Goal: Task Accomplishment & Management: Use online tool/utility

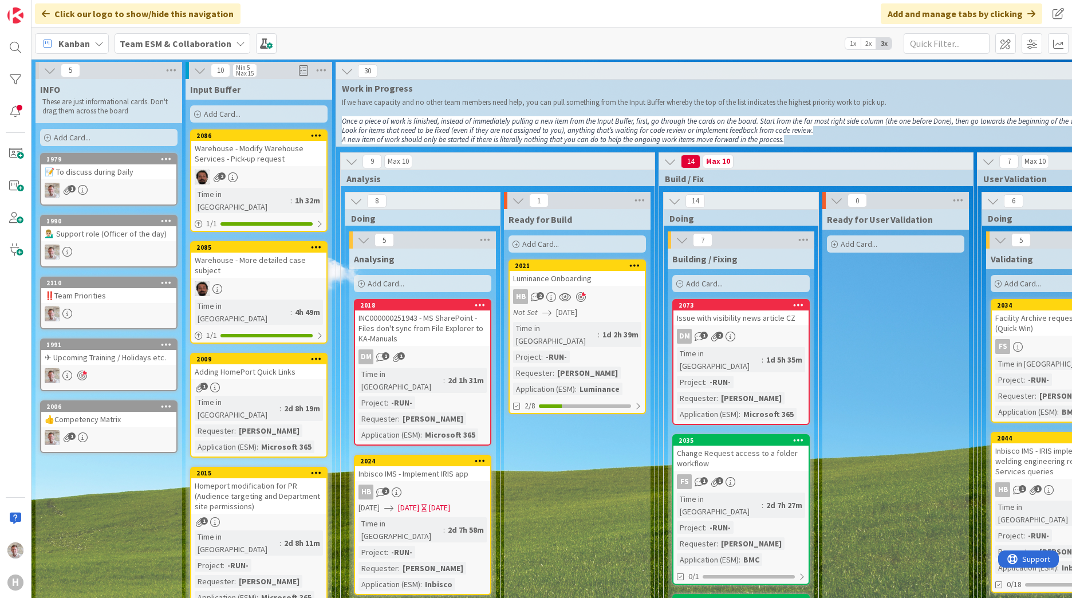
click at [181, 39] on b "Team ESM & Collaboration" at bounding box center [176, 43] width 112 height 11
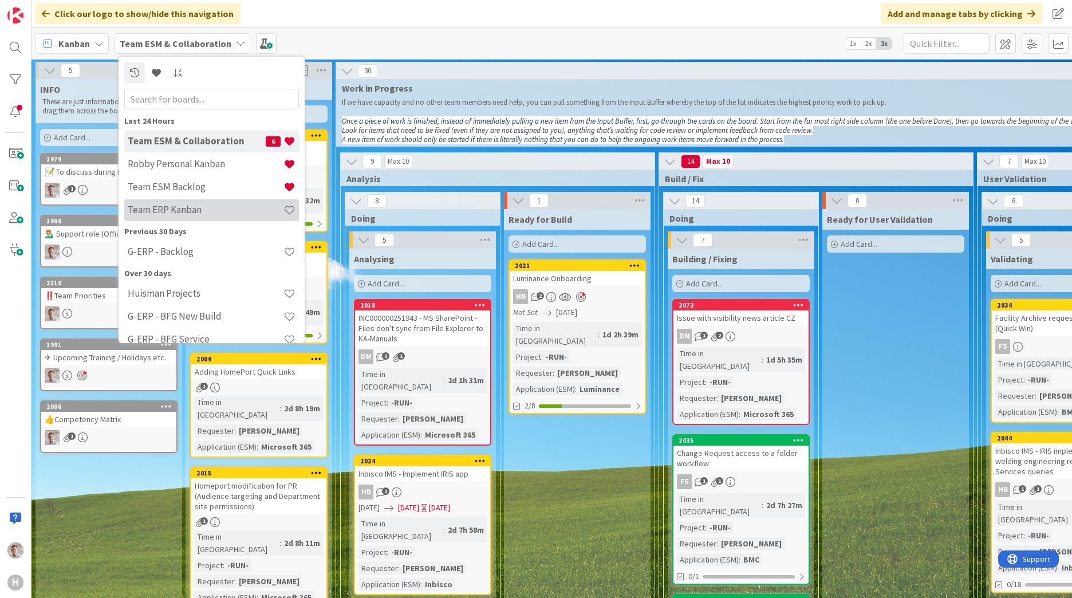
click at [181, 205] on h4 "Team ERP Kanban" at bounding box center [206, 209] width 156 height 11
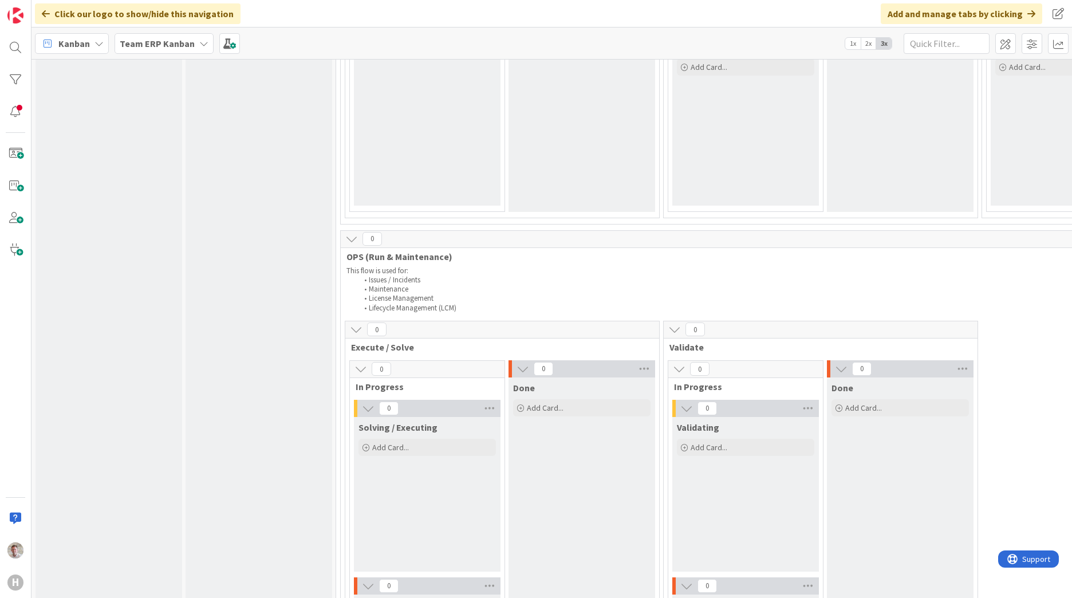
drag, startPoint x: 376, startPoint y: 588, endPoint x: 455, endPoint y: 599, distance: 79.8
click at [455, 597] on html "H Click our logo to show/hide this navigation Add and manage tabs by clicking K…" at bounding box center [536, 299] width 1072 height 598
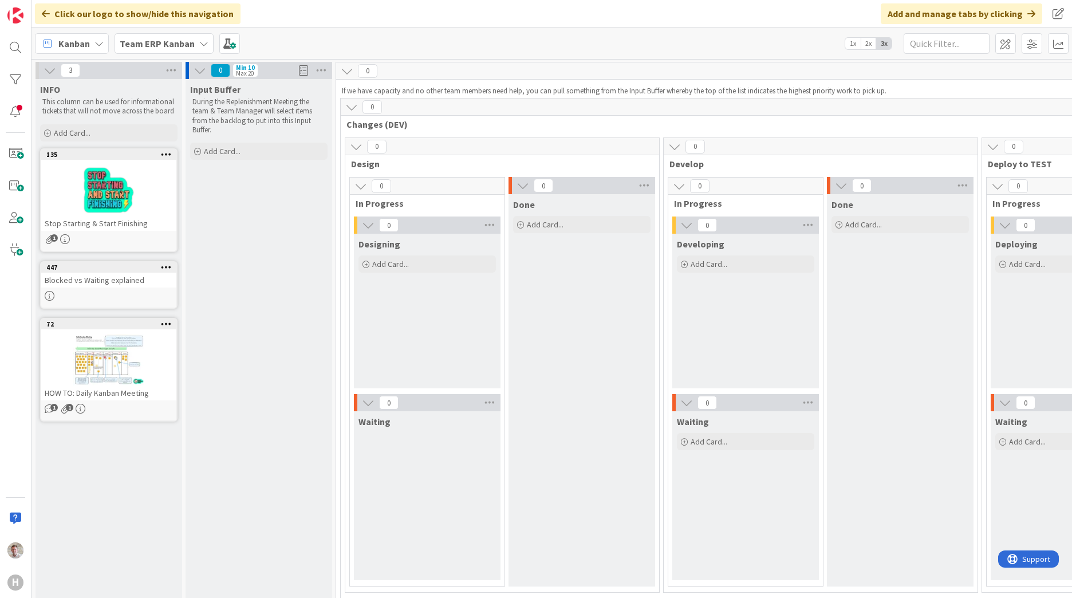
click at [171, 41] on b "Team ERP Kanban" at bounding box center [157, 43] width 75 height 11
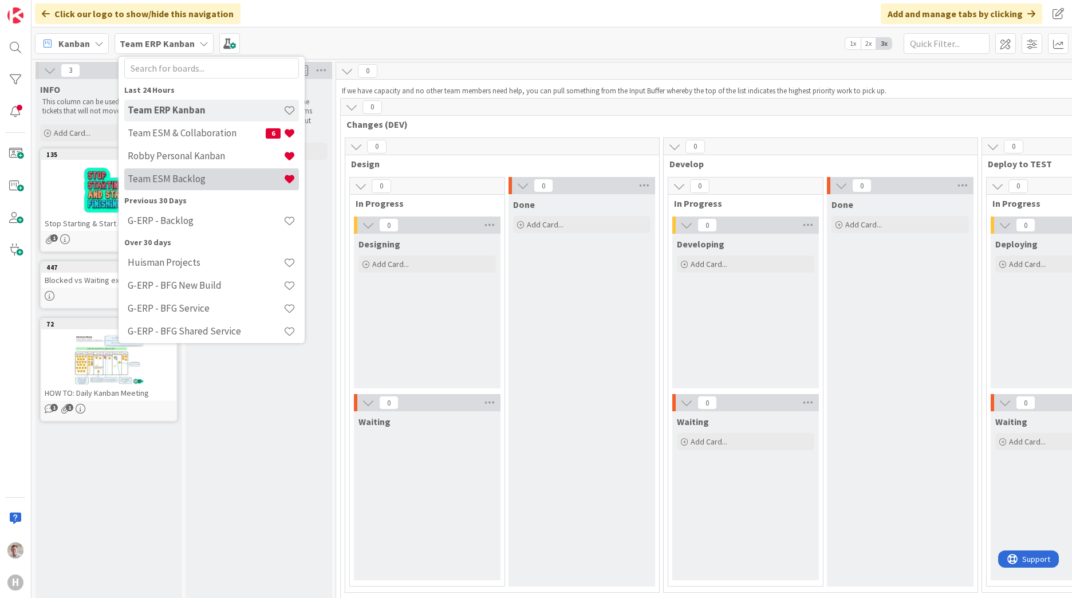
scroll to position [60, 0]
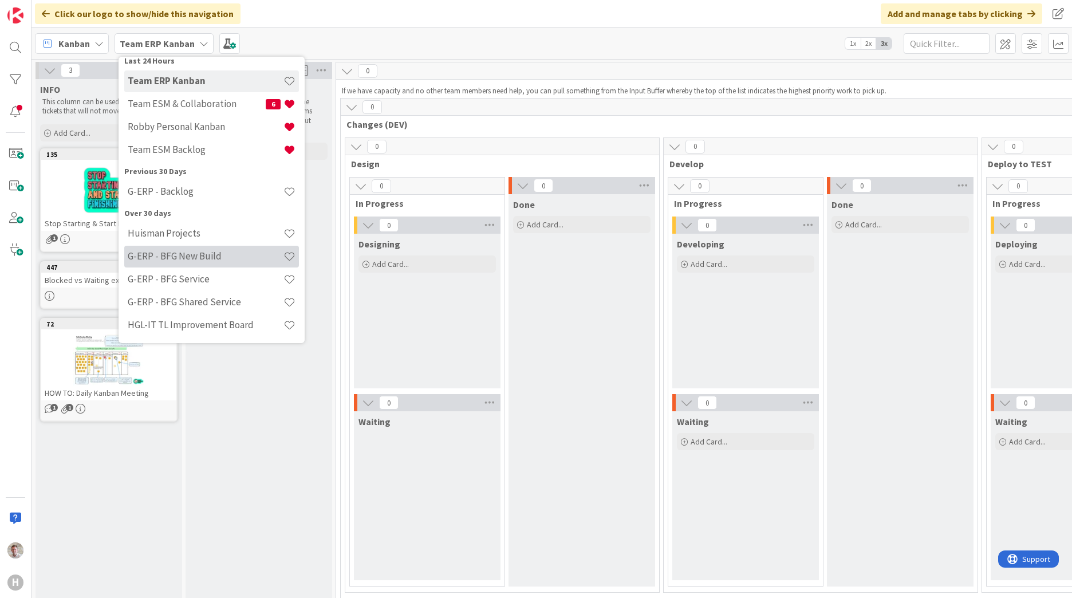
click at [175, 260] on h4 "G-ERP - BFG New Build" at bounding box center [206, 255] width 156 height 11
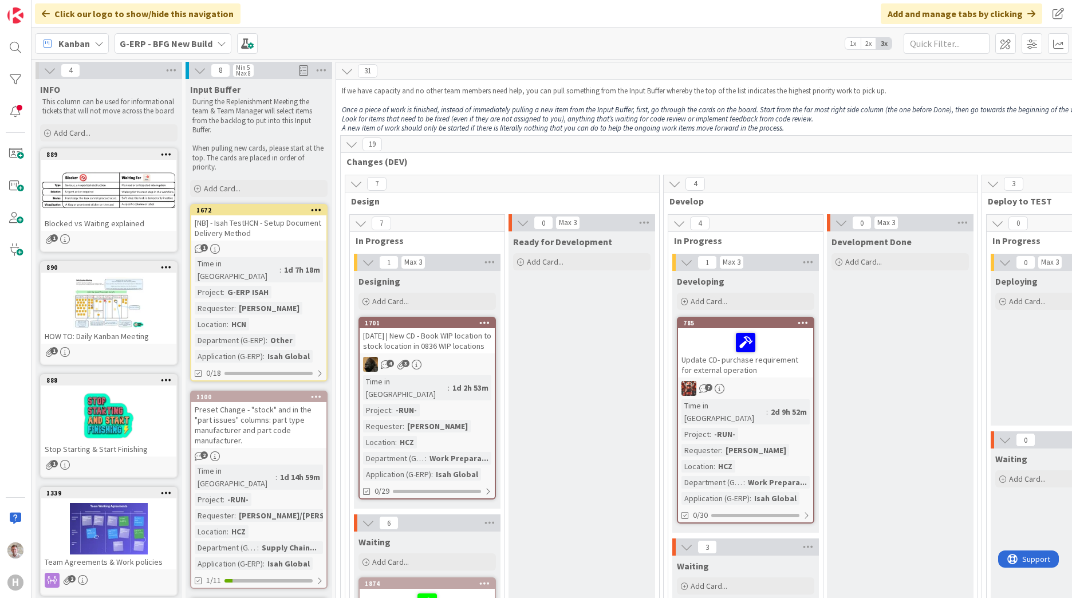
click at [183, 42] on b "G-ERP - BFG New Build" at bounding box center [166, 43] width 93 height 11
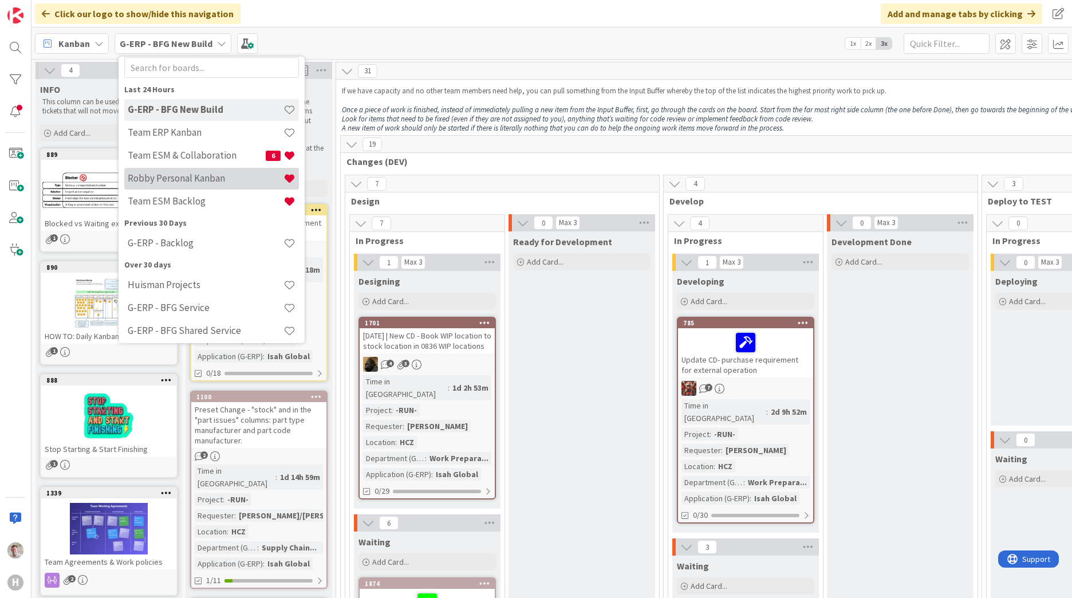
scroll to position [60, 0]
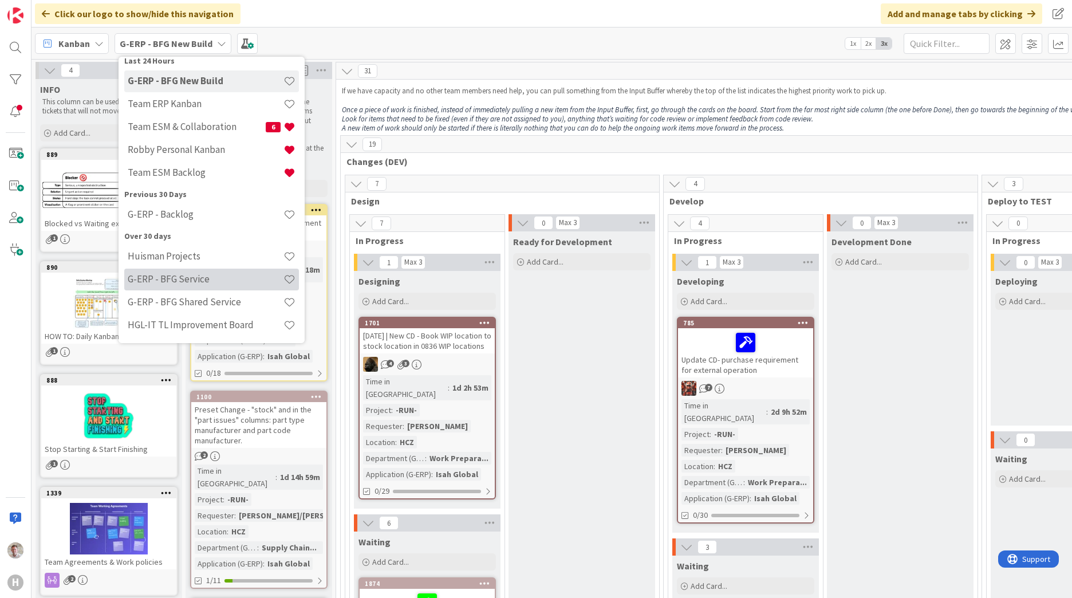
click at [183, 283] on h4 "G-ERP - BFG Service" at bounding box center [206, 278] width 156 height 11
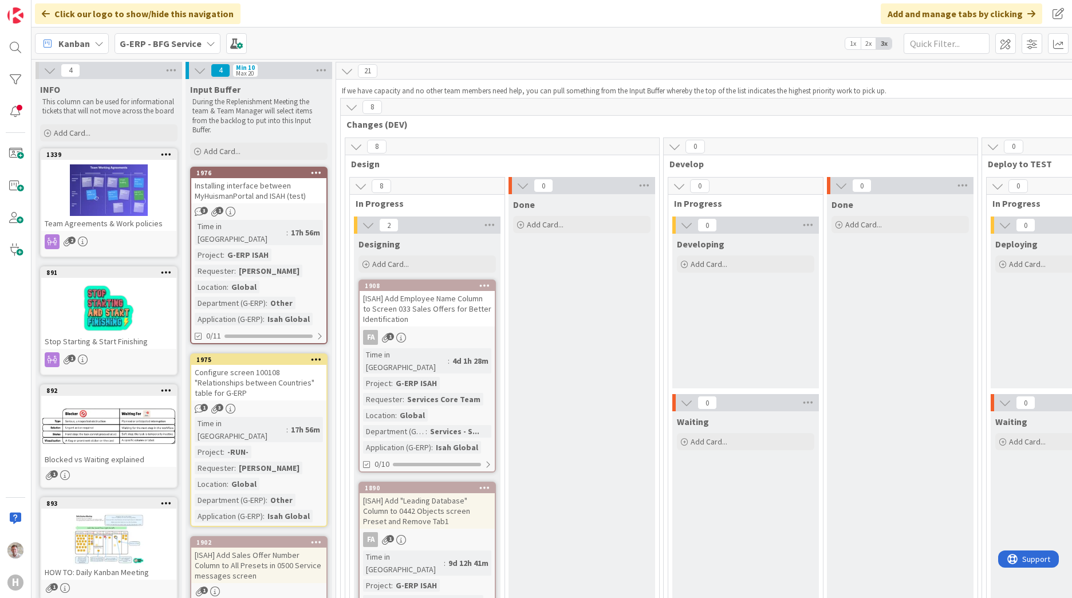
click at [131, 204] on div at bounding box center [108, 190] width 135 height 52
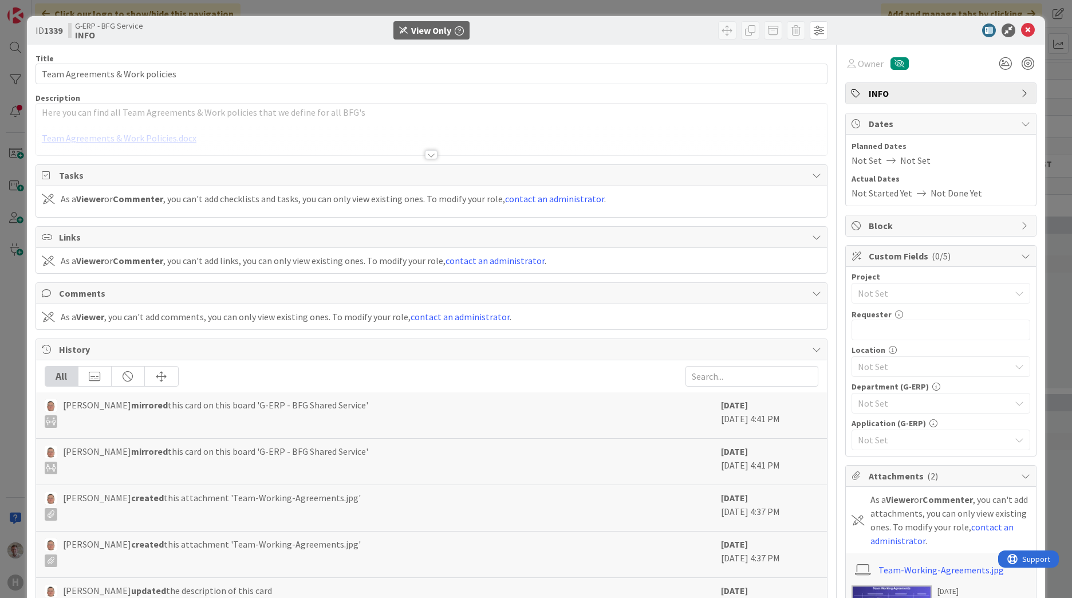
click at [161, 116] on p "Here you can find all Team Agreements & Work policies that we define for all BF…" at bounding box center [431, 112] width 779 height 13
click at [283, 146] on div at bounding box center [431, 140] width 791 height 29
click at [425, 153] on div at bounding box center [431, 155] width 13 height 9
click at [425, 154] on div at bounding box center [431, 154] width 13 height 9
click at [299, 139] on p "Team Agreements & Work Policies.docx" at bounding box center [431, 138] width 779 height 13
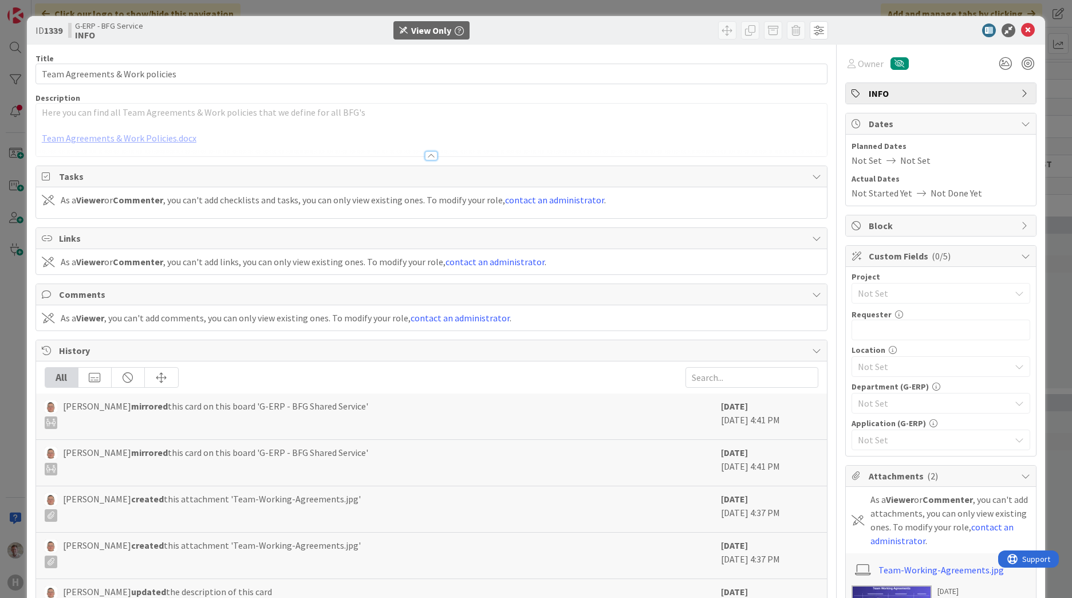
click at [1023, 40] on div "ID 1339 G-ERP - BFG Service INFO View Only" at bounding box center [536, 30] width 1018 height 29
click at [1022, 37] on div at bounding box center [1019, 38] width 7 height 3
click at [1021, 32] on icon at bounding box center [1028, 30] width 14 height 14
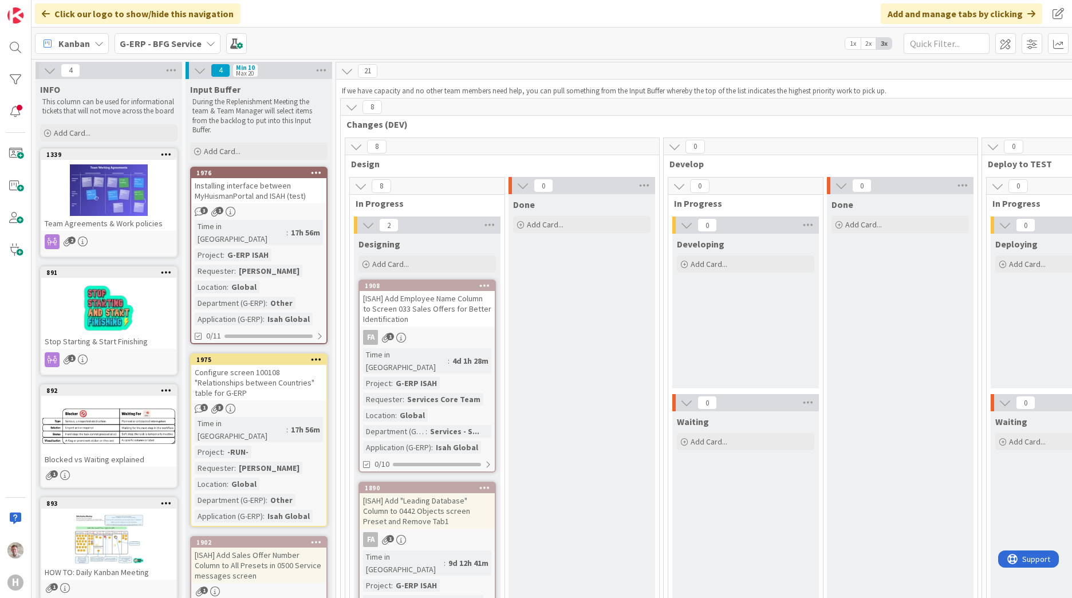
click at [154, 52] on div "G-ERP - BFG Service" at bounding box center [168, 43] width 106 height 21
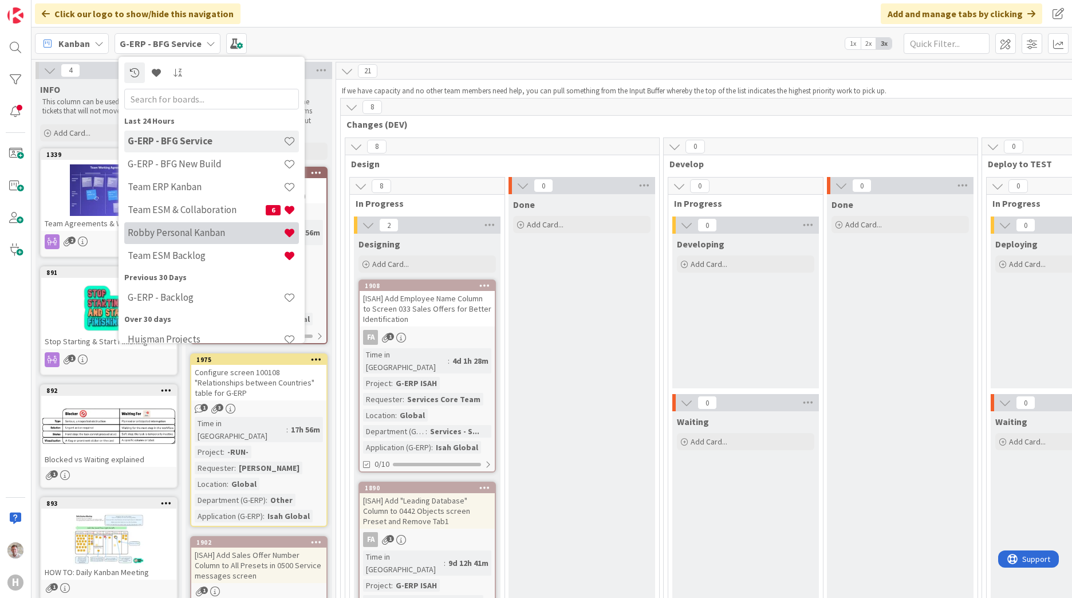
click at [167, 232] on h4 "Robby Personal Kanban" at bounding box center [206, 232] width 156 height 11
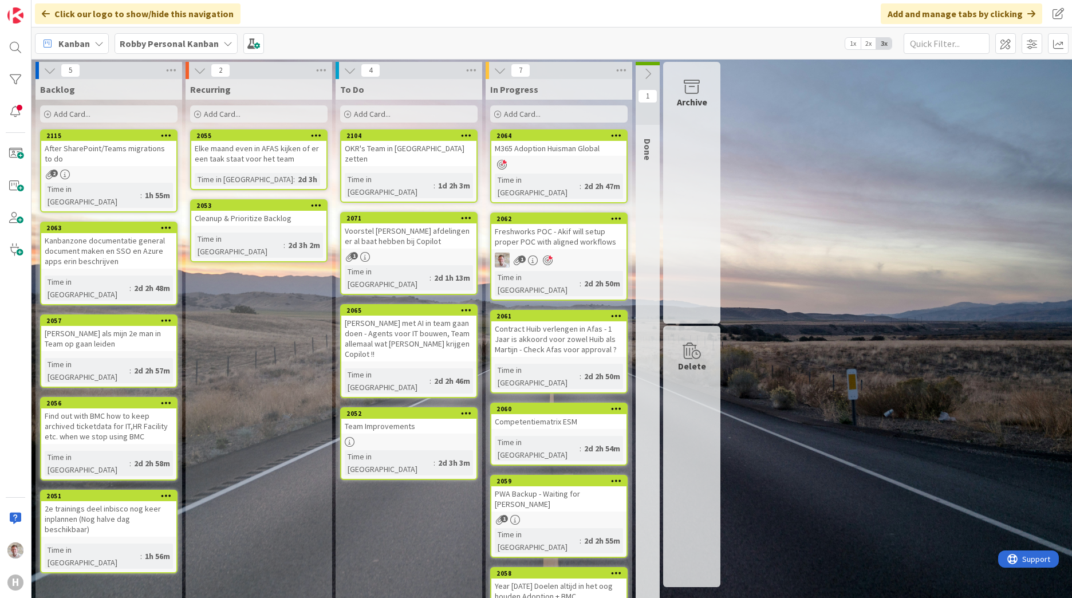
click at [360, 120] on div "Add Card..." at bounding box center [408, 113] width 137 height 17
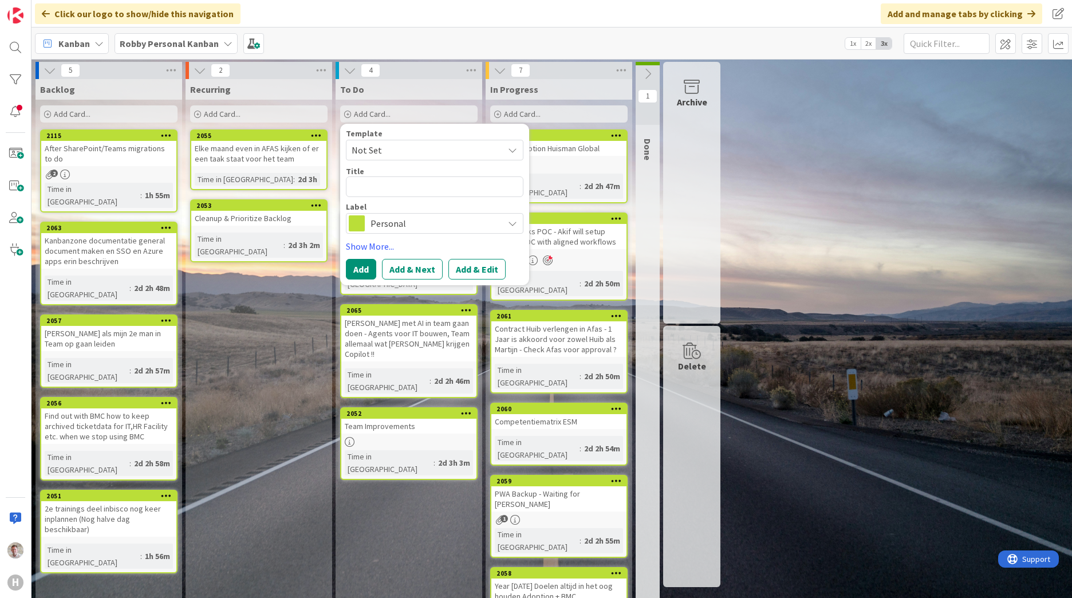
type textarea "x"
type textarea "T"
type textarea "x"
type textarea "Te"
type textarea "x"
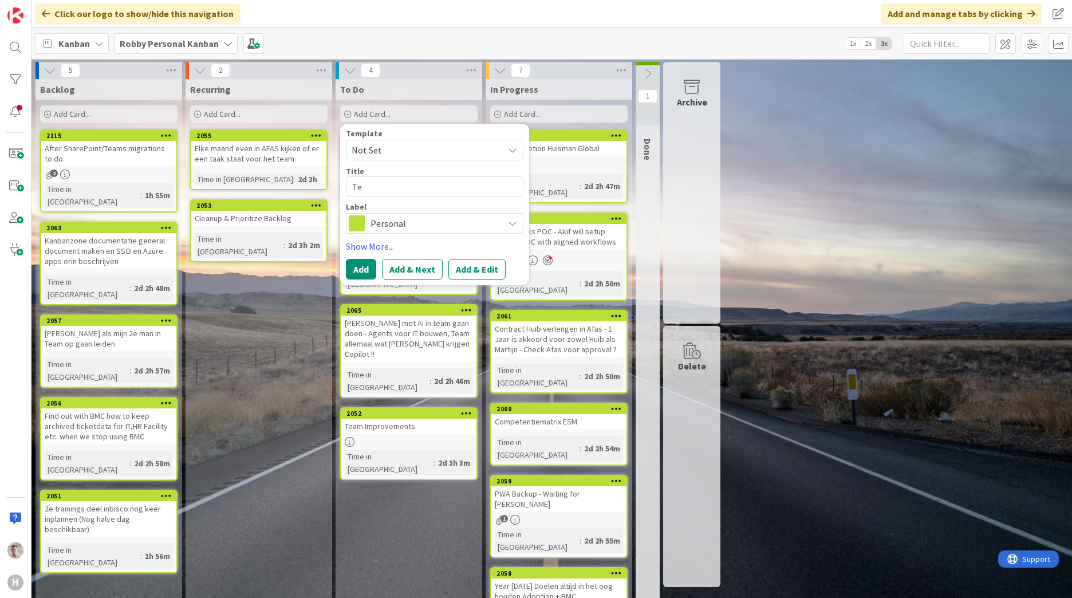
type textarea "Tea"
type textarea "x"
type textarea "Team"
type textarea "x"
type textarea "Team"
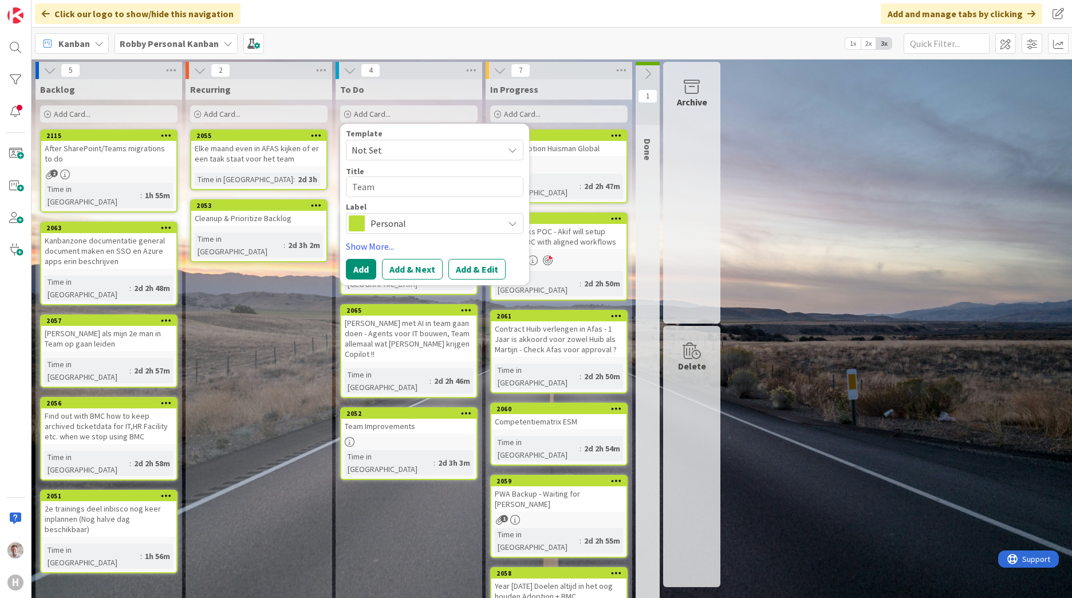
type textarea "x"
type textarea "Team a"
type textarea "x"
type textarea "Team ag"
type textarea "x"
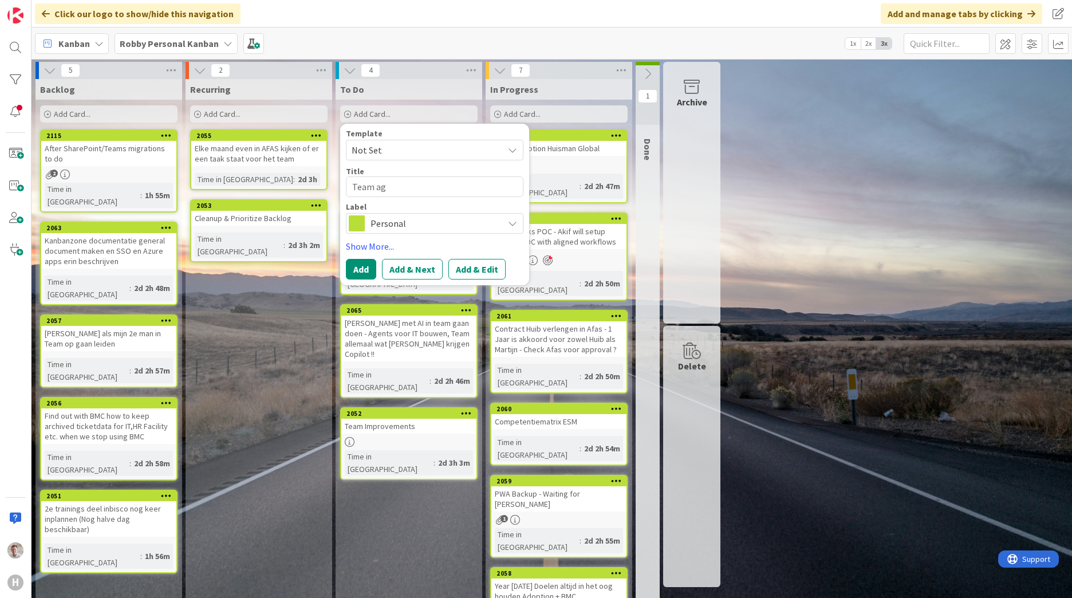
type textarea "Team agr"
type textarea "x"
type textarea "Team agre"
type textarea "x"
type textarea "Team agree"
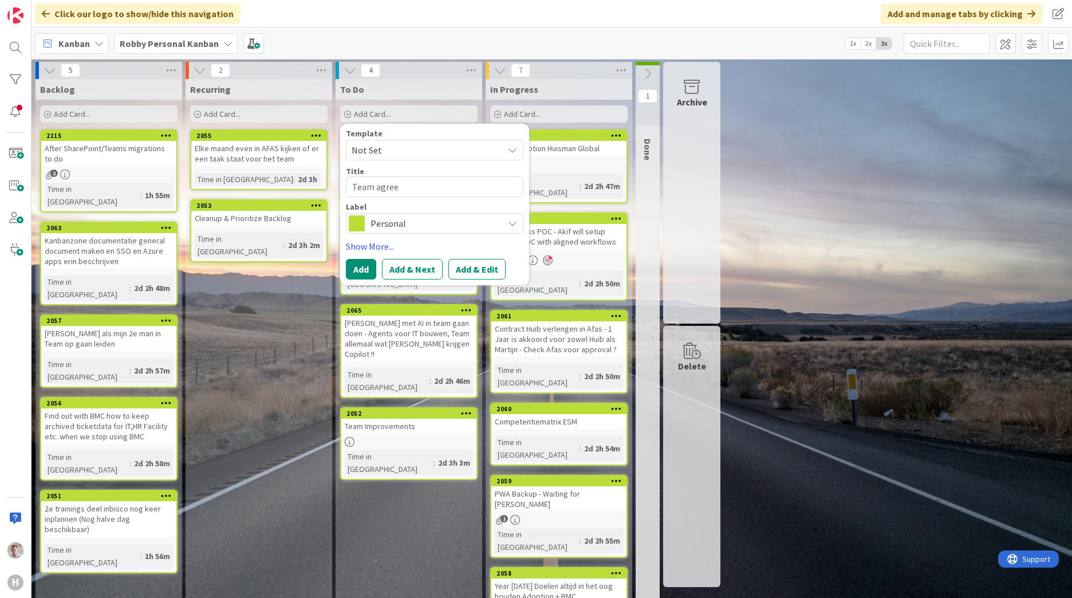
type textarea "x"
type textarea "Team agreem"
type textarea "x"
type textarea "Team agreeme"
type textarea "x"
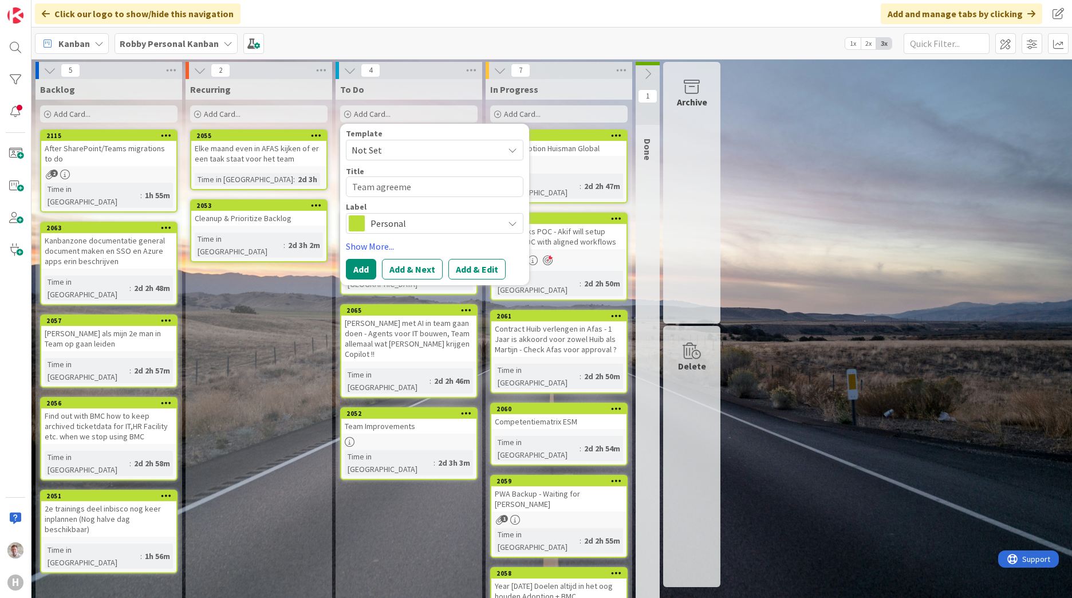
type textarea "Team agreemen"
type textarea "x"
type textarea "Team agreement"
type textarea "x"
type textarea "Team agreement"
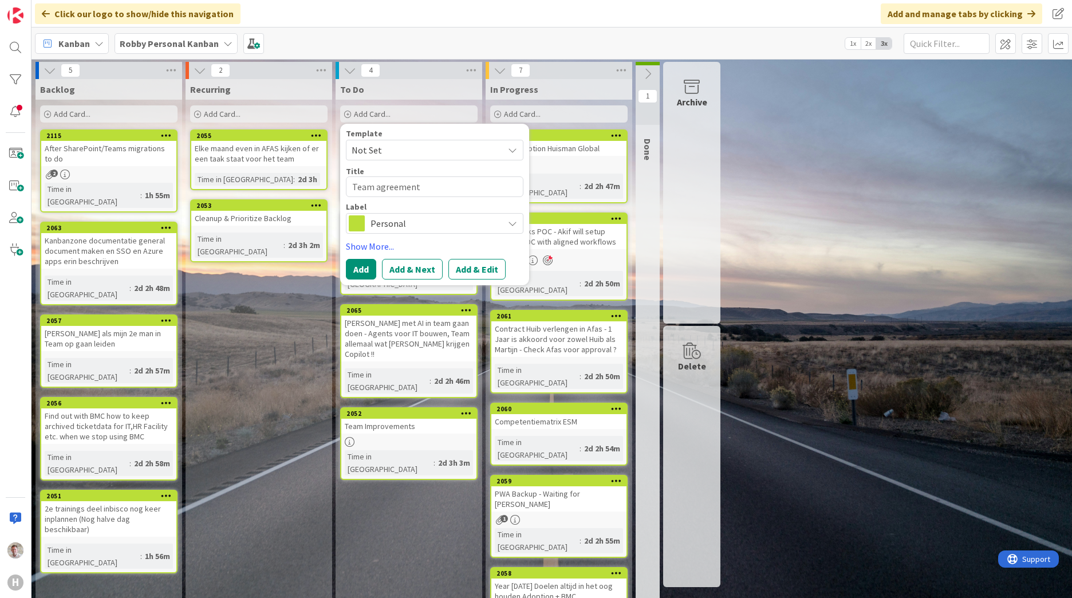
type textarea "x"
type textarea "Team agreement"
type textarea "x"
type textarea "Team agreements"
type textarea "x"
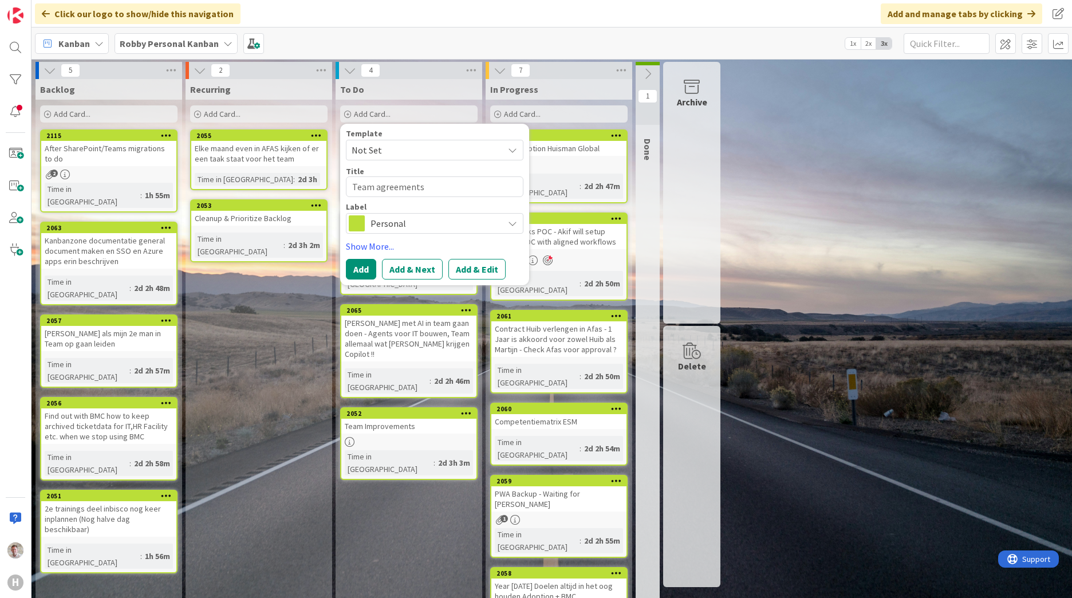
type textarea "Team agreements"
type textarea "x"
type textarea "Team agreements a"
type textarea "x"
type textarea "Team agreements aa"
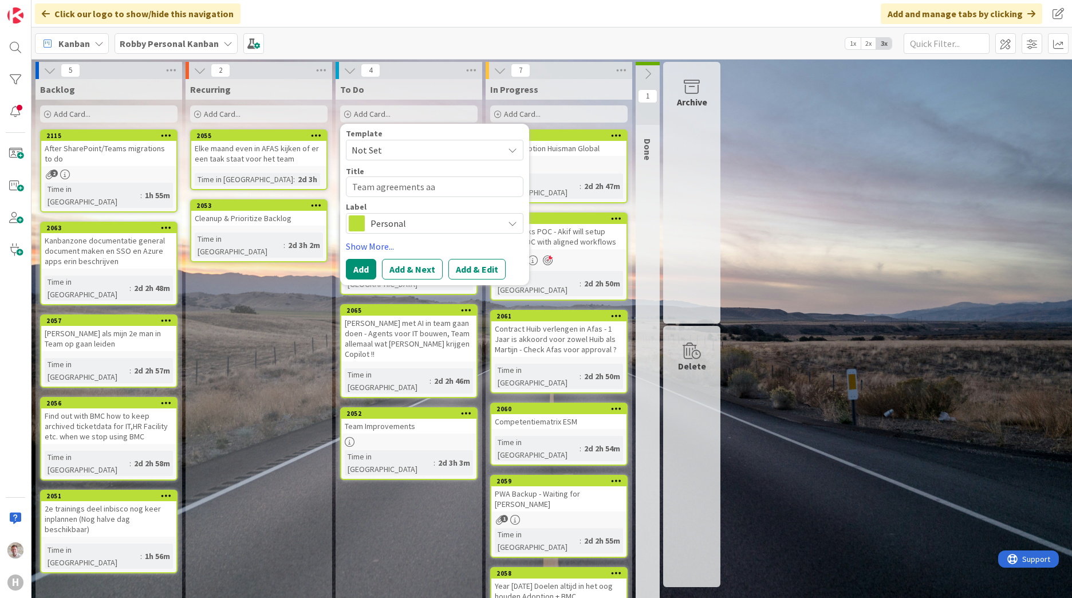
type textarea "x"
type textarea "Team agreements aan"
type textarea "x"
type textarea "Team agreements aan"
type textarea "x"
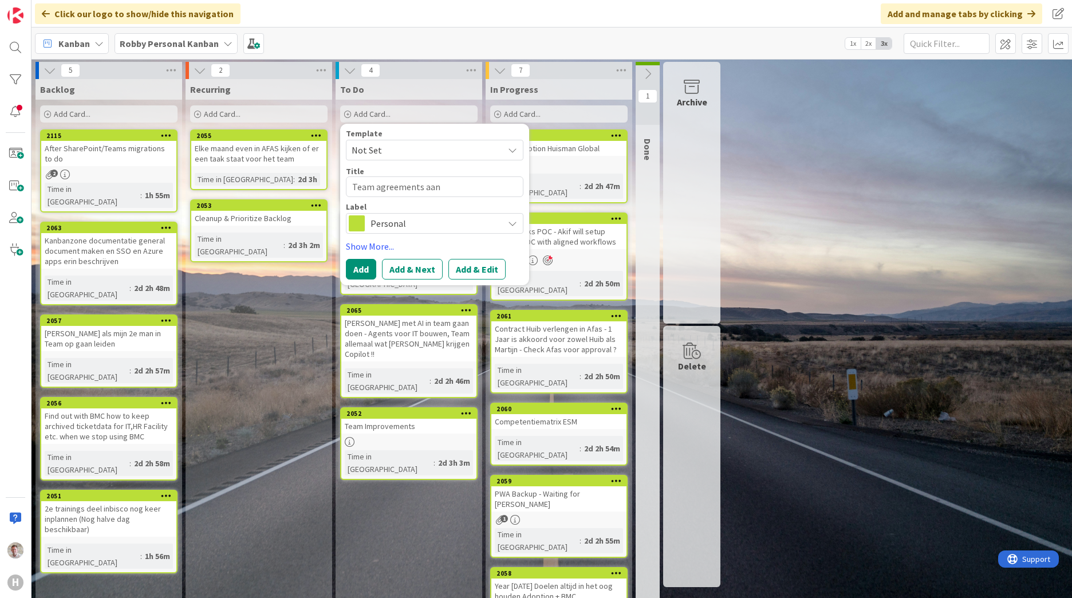
type textarea "Team agreements aan k"
type textarea "x"
type textarea "Team agreements aan ka"
type textarea "x"
type textarea "Team agreements aan kan"
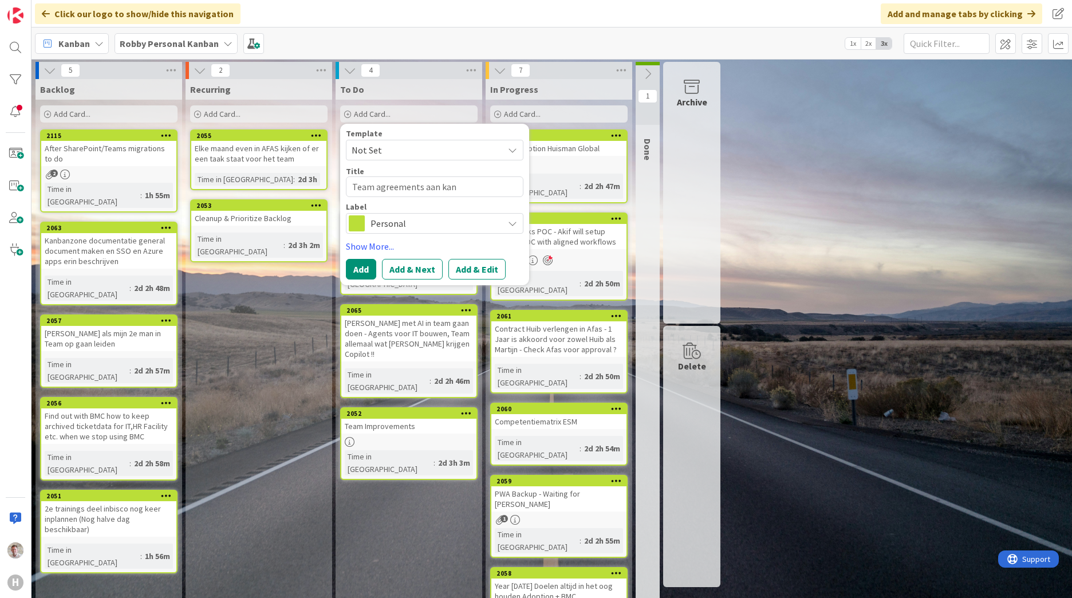
type textarea "x"
type textarea "Team agreements aan kanb"
type textarea "x"
type textarea "Team agreements aan kanba"
type textarea "x"
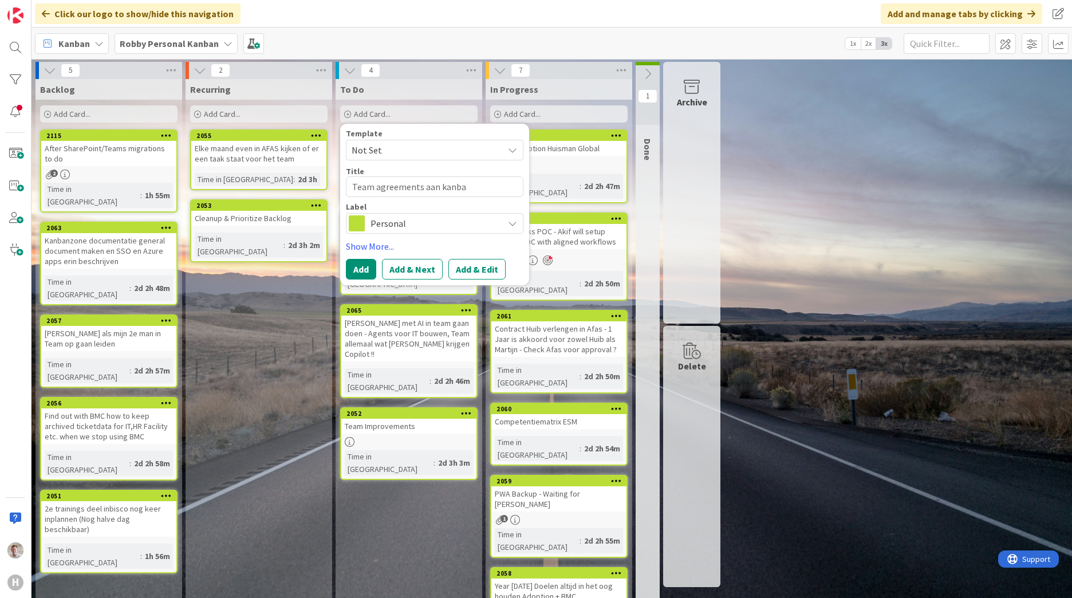
type textarea "Team agreements aan kanban"
type textarea "x"
type textarea "Team agreements aan kanban"
type textarea "x"
type textarea "Team agreements aan kanban b"
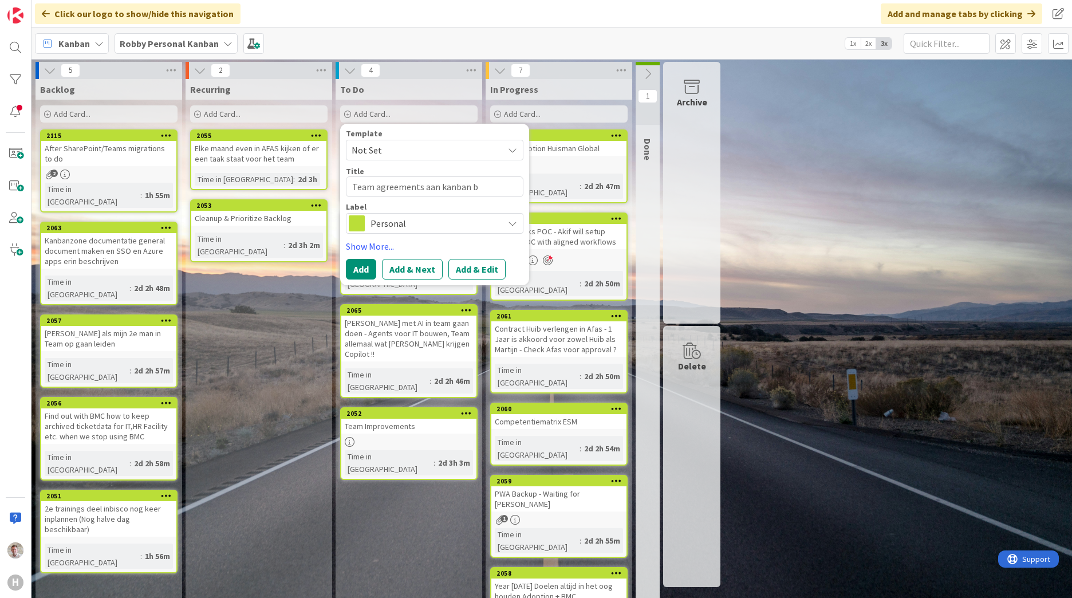
type textarea "x"
type textarea "Team agreements aan kanban bo"
type textarea "x"
type textarea "Team agreements aan kanban bor"
type textarea "x"
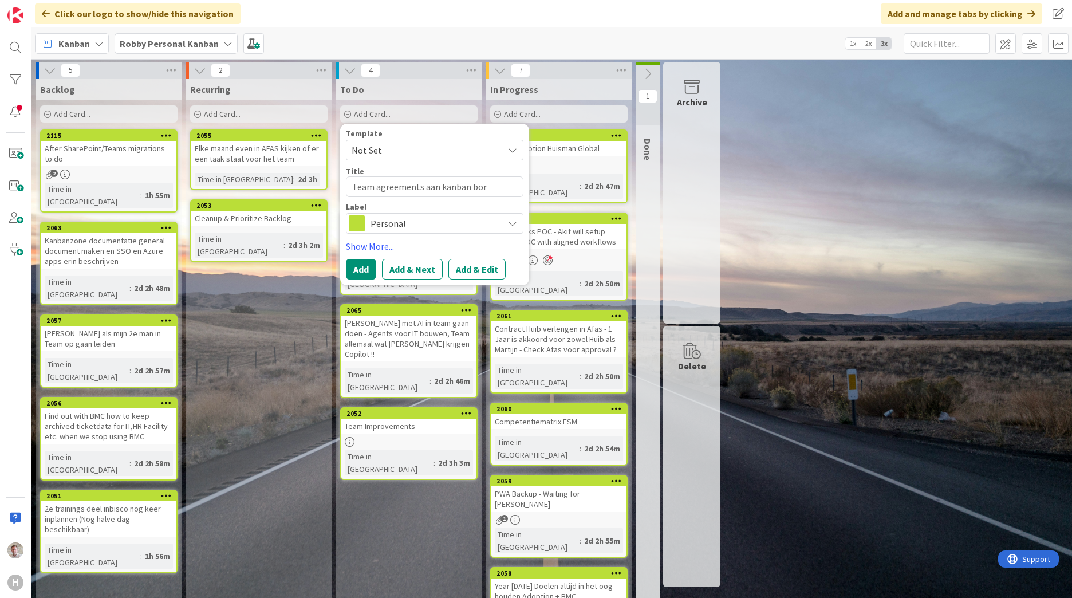
type textarea "Team agreements aan kanban bord"
type textarea "x"
type textarea "Team agreements aan kanban bord"
type textarea "x"
type textarea "Team agreements aan kanban bord t"
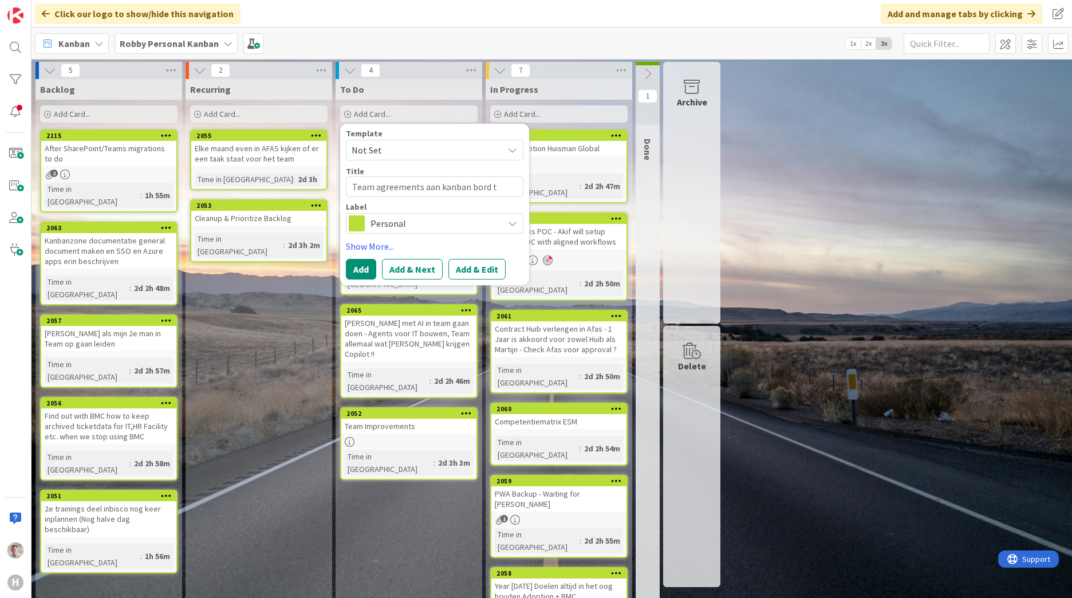
type textarea "x"
type textarea "Team agreements aan kanban bord to"
type textarea "x"
type textarea "Team agreements aan kanban bord toe"
type textarea "x"
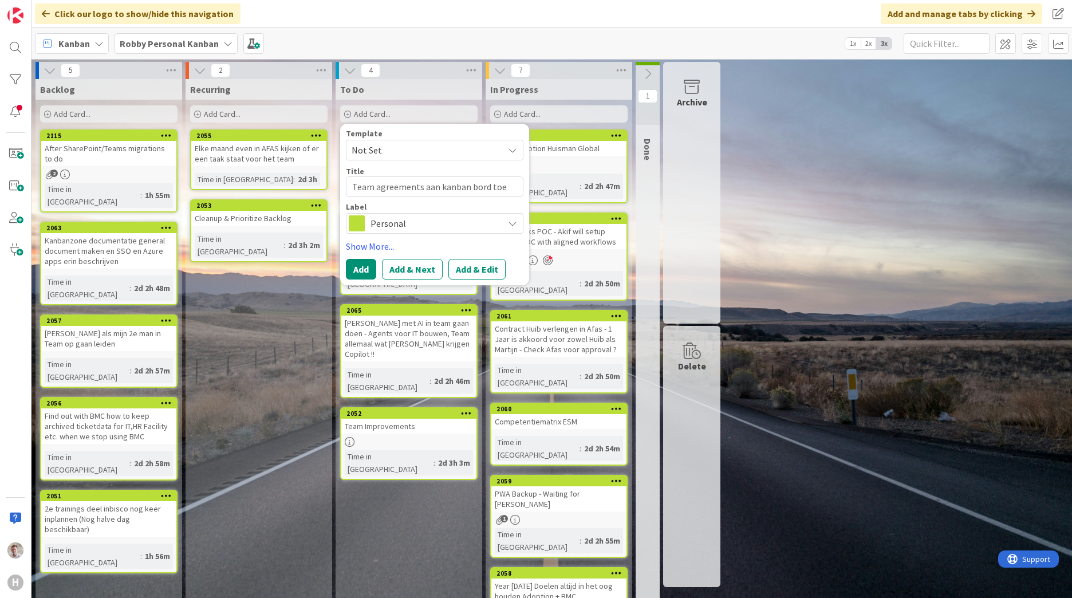
type textarea "Team agreements aan kanban bord toev"
type textarea "x"
type textarea "Team agreements aan kanban bord toevo"
type textarea "x"
type textarea "Team agreements aan kanban bord toevoe"
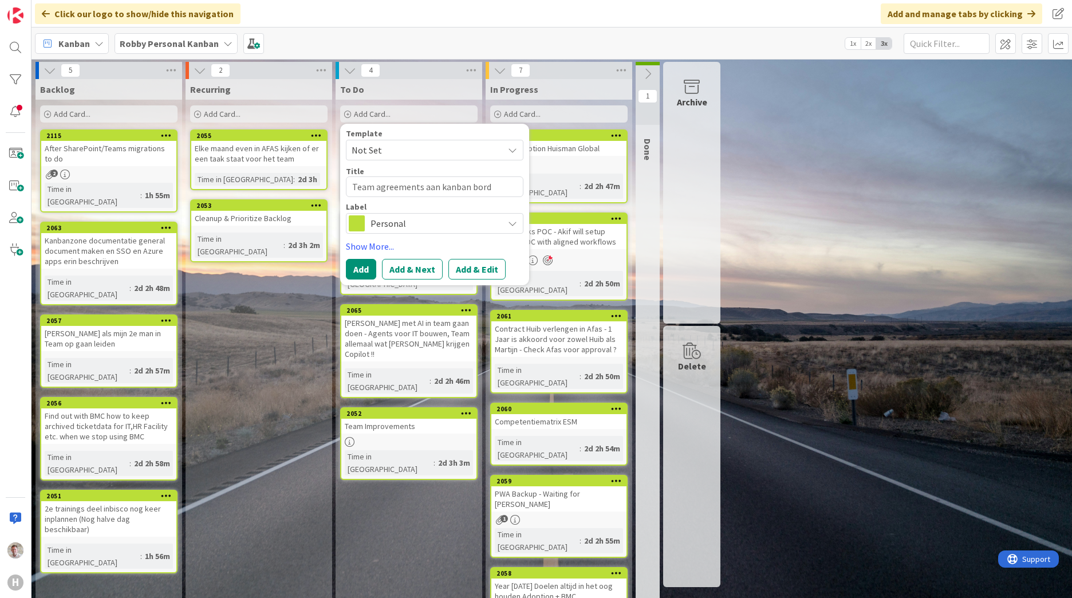
type textarea "x"
type textarea "Team agreements aan kanban bord toevoeg"
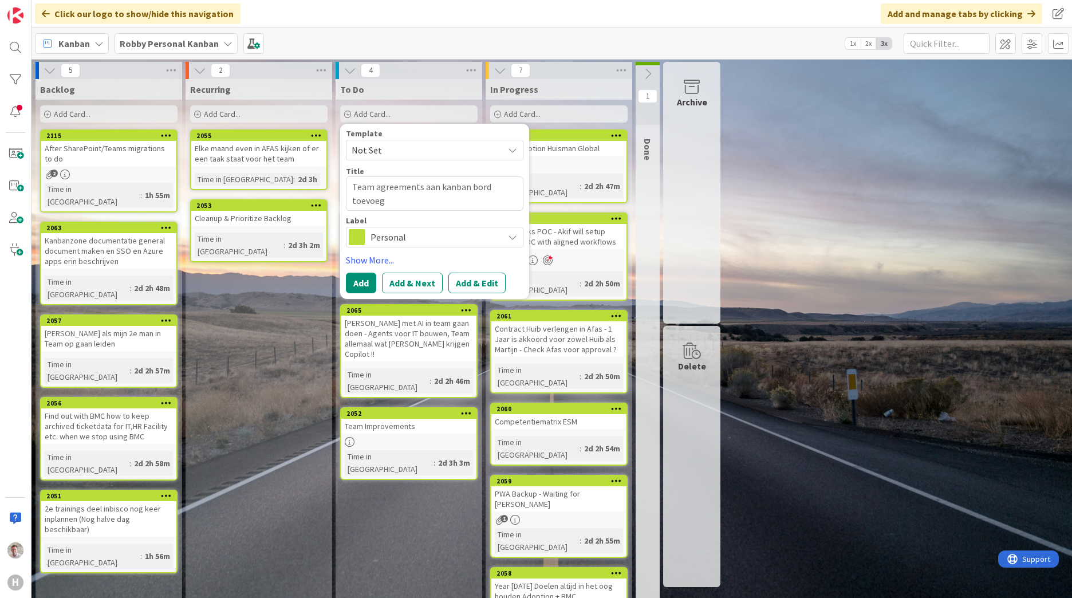
type textarea "x"
type textarea "Team agreements aan kanban bord toevoege"
type textarea "x"
type textarea "Team agreements aan kanban bord toevoegen"
click at [354, 290] on button "Add" at bounding box center [361, 283] width 30 height 21
